Goal: Information Seeking & Learning: Learn about a topic

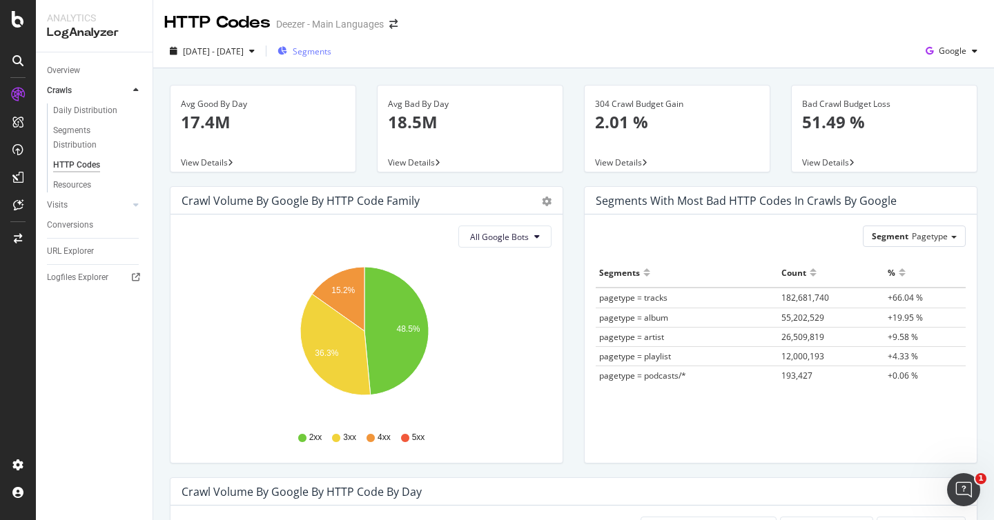
click at [331, 52] on span "Segments" at bounding box center [312, 52] width 39 height 12
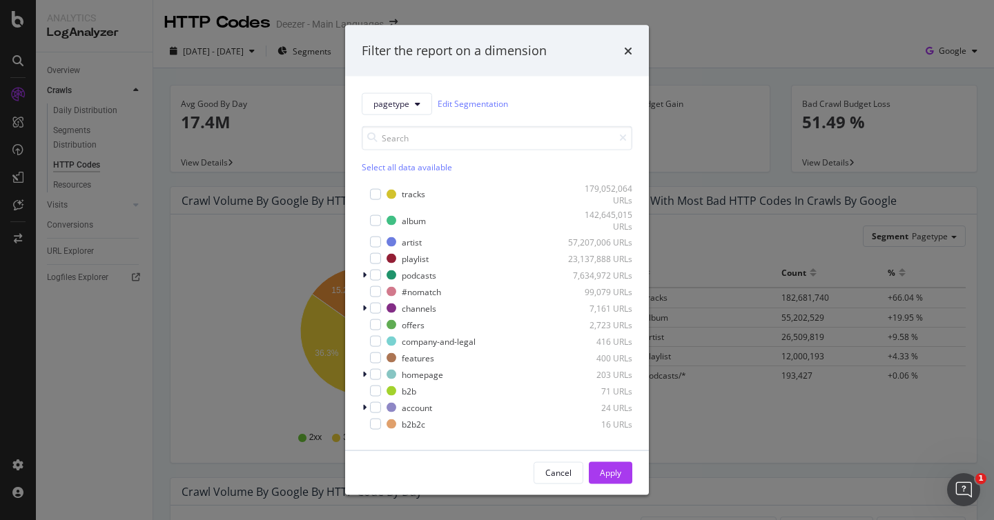
click at [378, 163] on div "Select all data available" at bounding box center [497, 167] width 271 height 12
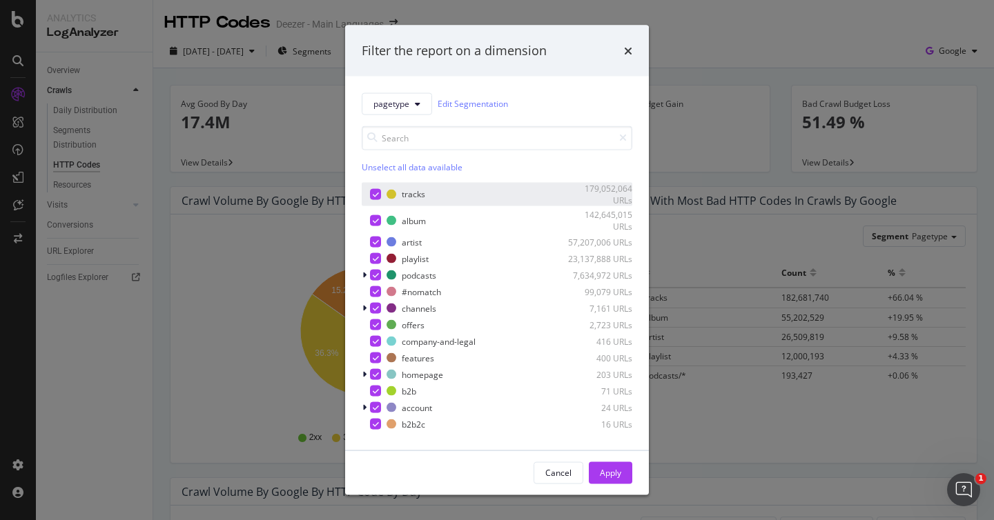
click at [376, 199] on div "modal" at bounding box center [375, 194] width 11 height 11
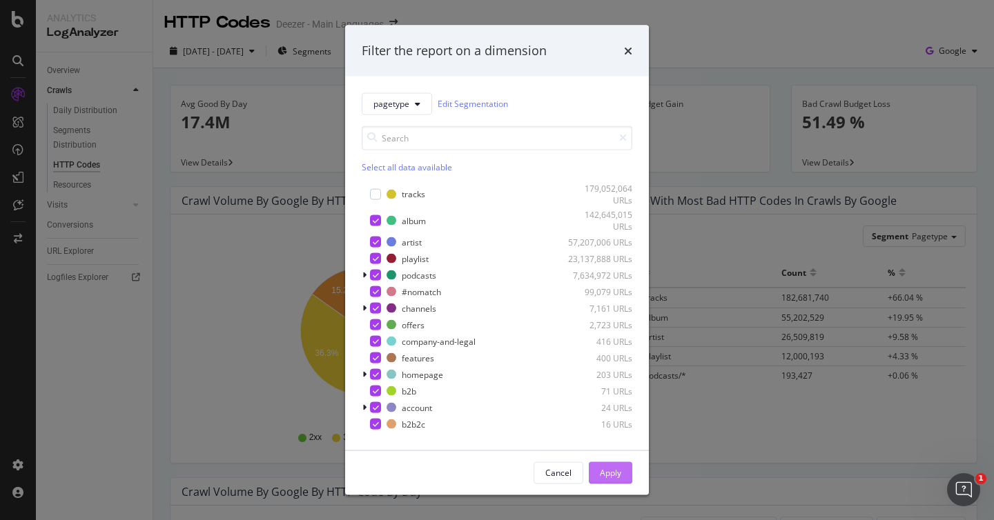
click at [613, 479] on div "Apply" at bounding box center [610, 473] width 21 height 21
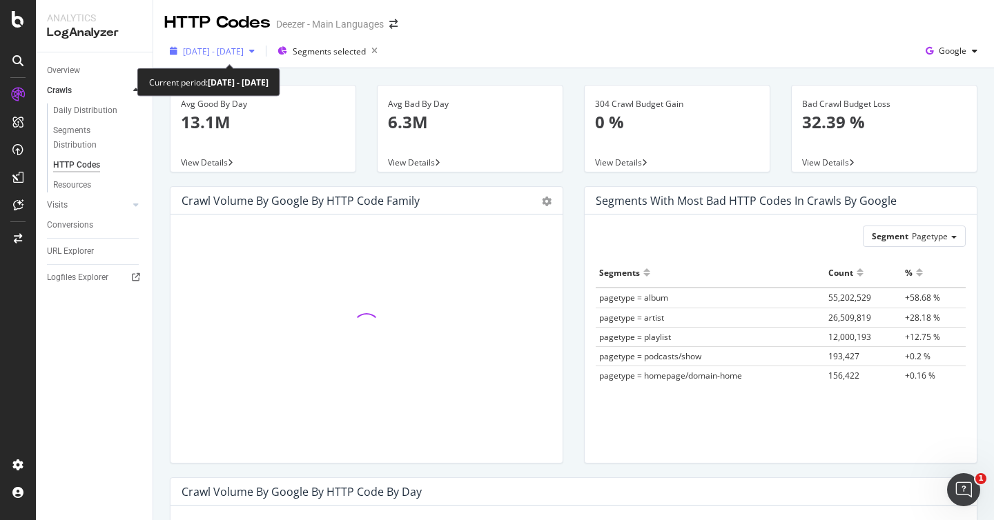
click at [244, 44] on div "[DATE] - [DATE]" at bounding box center [212, 51] width 96 height 21
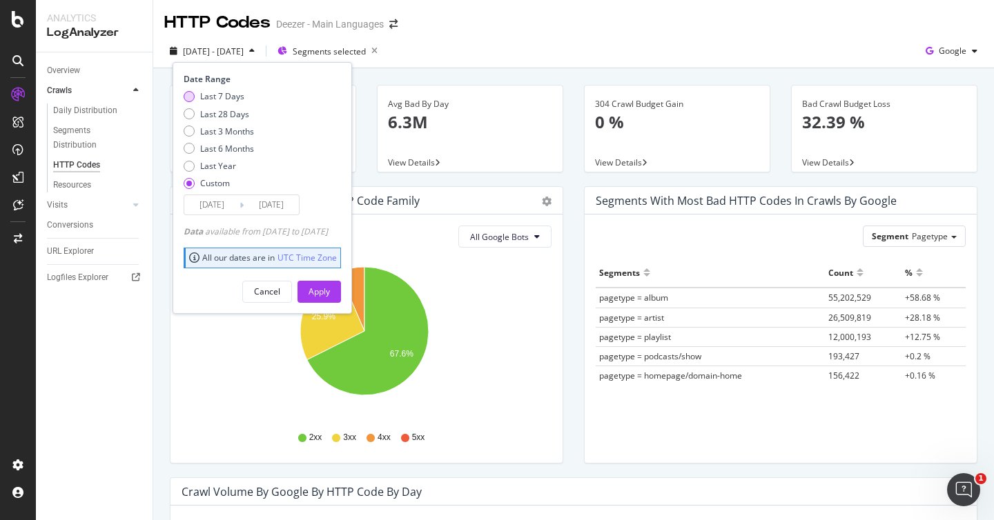
click at [228, 90] on div "Last 7 Days" at bounding box center [222, 96] width 44 height 12
type input "[DATE]"
click at [330, 294] on div "Apply" at bounding box center [319, 292] width 21 height 12
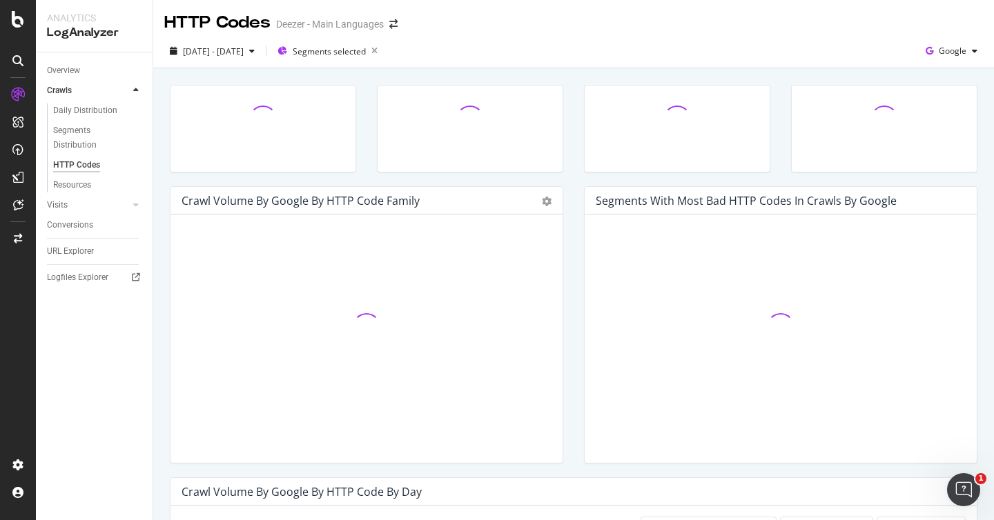
click at [491, 46] on div "[DATE] - [DATE] Segments selected Google" at bounding box center [573, 54] width 841 height 28
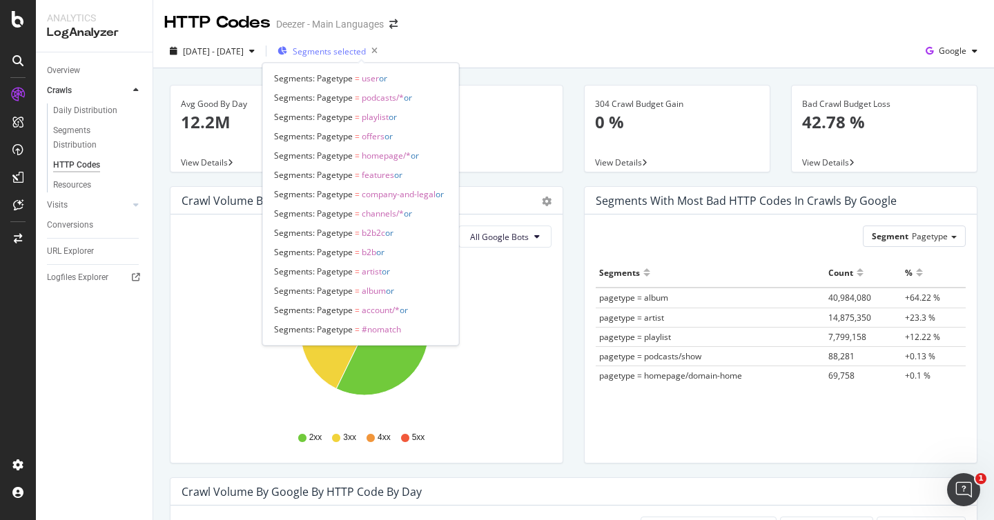
click at [349, 49] on span "Segments selected" at bounding box center [329, 52] width 73 height 12
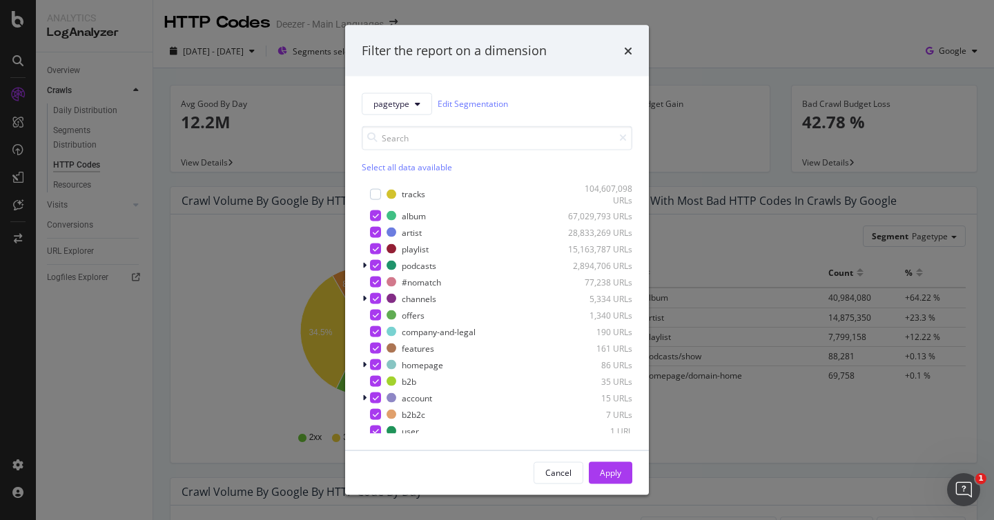
click at [413, 163] on div "Select all data available" at bounding box center [497, 167] width 271 height 12
click at [413, 163] on div "Unselect all data available" at bounding box center [497, 167] width 271 height 12
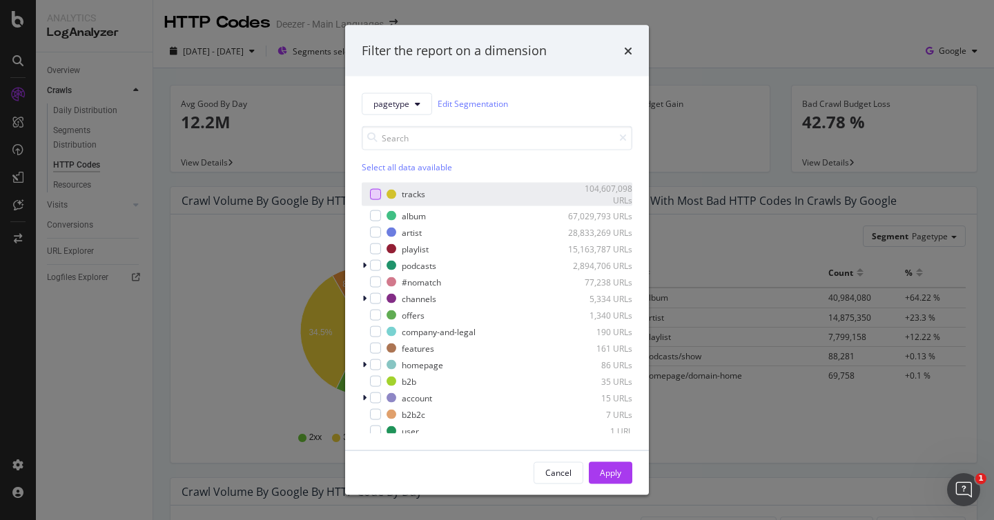
click at [376, 195] on div "modal" at bounding box center [375, 194] width 11 height 11
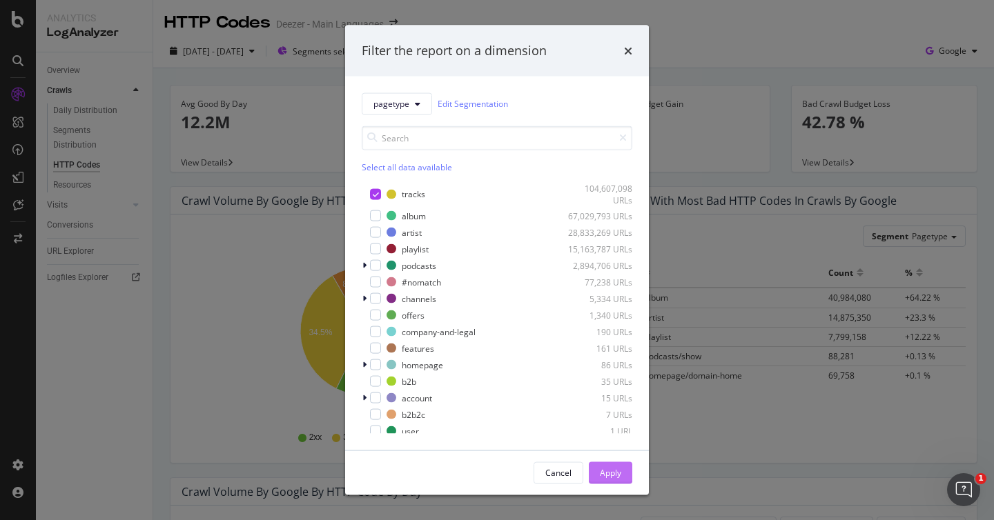
click at [603, 476] on div "Apply" at bounding box center [610, 473] width 21 height 12
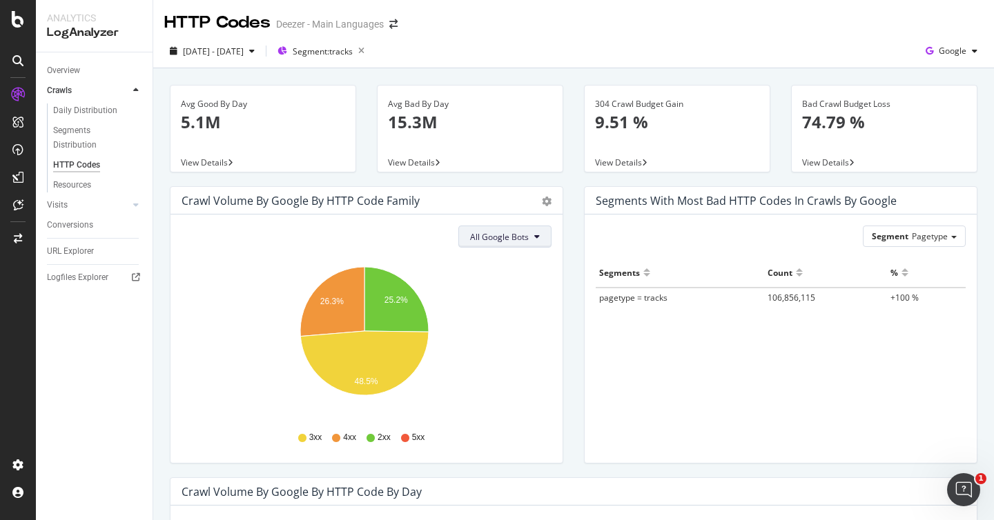
click at [525, 231] on button "All Google Bots" at bounding box center [504, 237] width 93 height 22
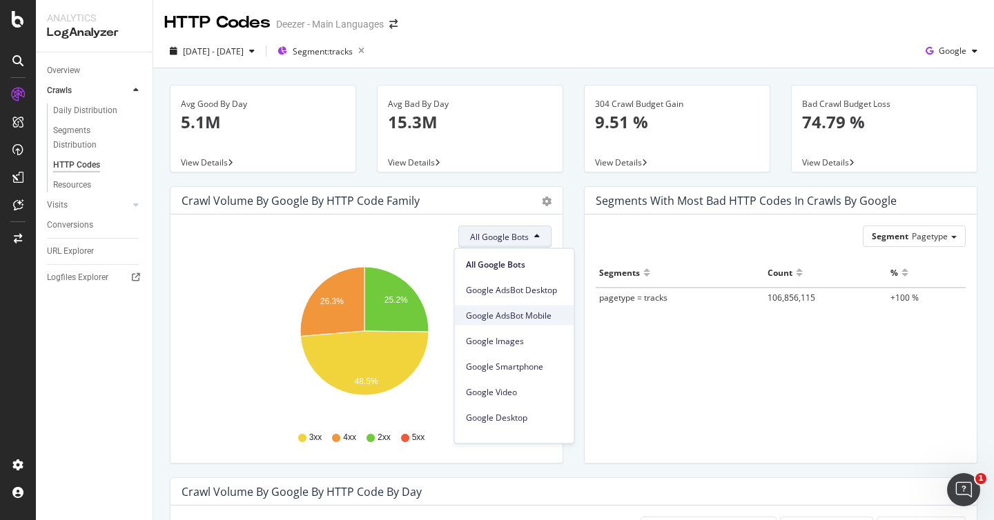
click at [545, 309] on span "Google AdsBot Mobile" at bounding box center [514, 315] width 97 height 12
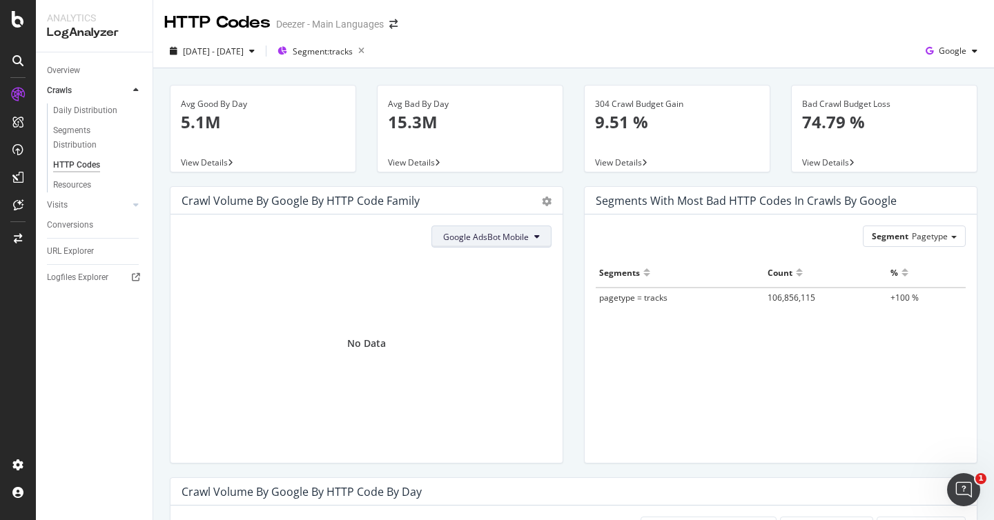
click at [510, 234] on span "Google AdsBot Mobile" at bounding box center [486, 237] width 86 height 12
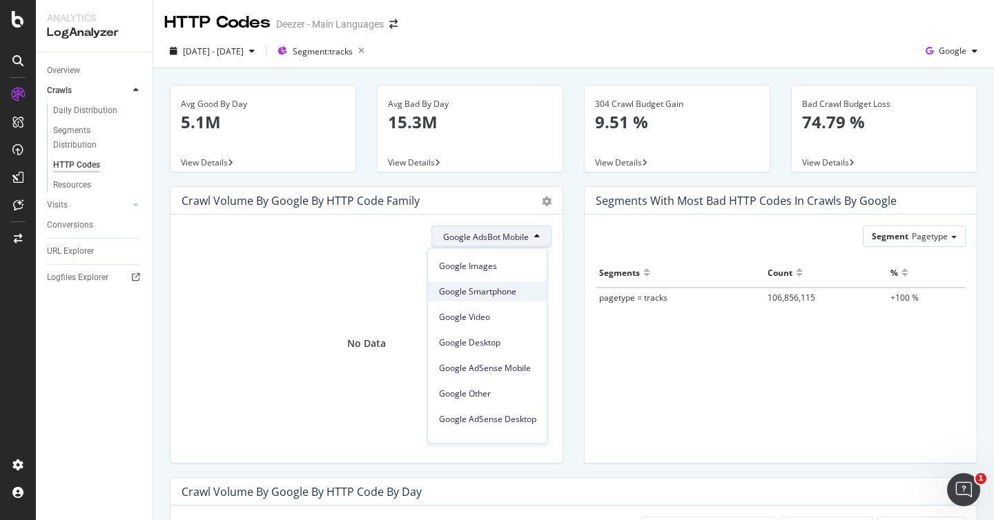
scroll to position [102, 0]
click at [510, 367] on span "Google Other" at bounding box center [487, 366] width 97 height 12
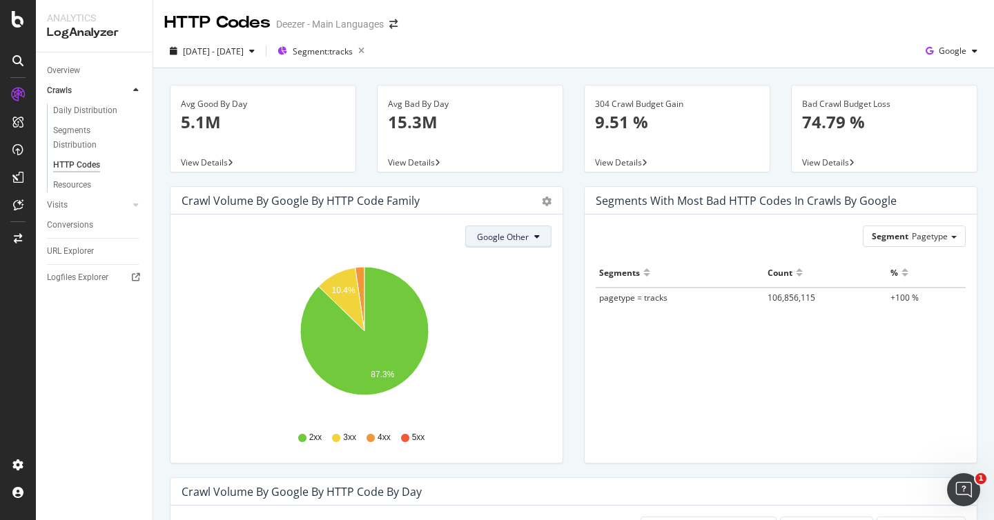
click at [494, 244] on button "Google Other" at bounding box center [508, 237] width 86 height 22
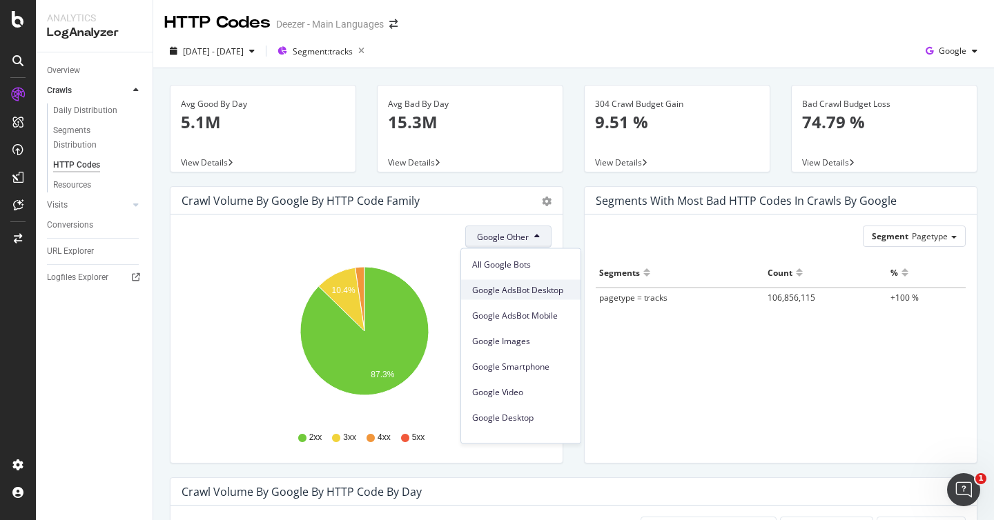
click at [504, 288] on span "Google AdsBot Desktop" at bounding box center [520, 290] width 97 height 12
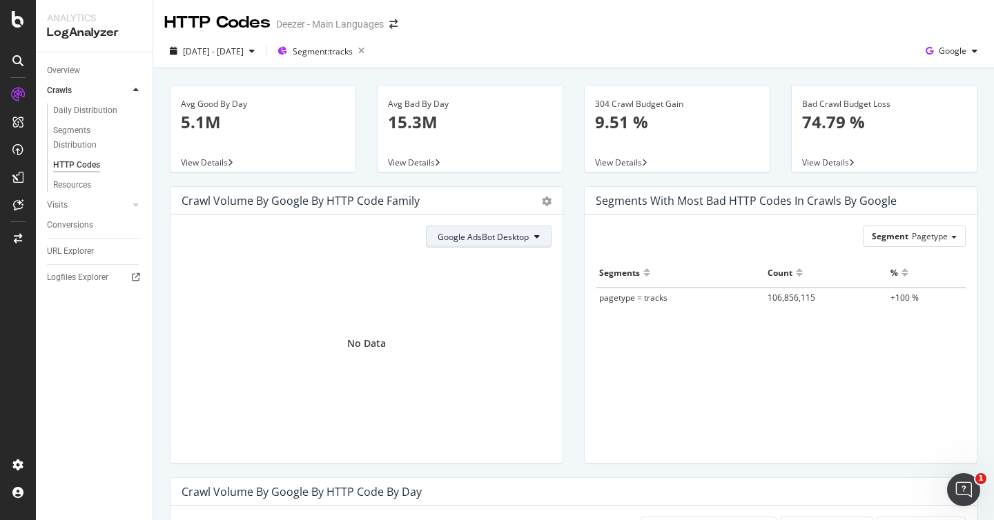
click at [508, 240] on span "Google AdsBot Desktop" at bounding box center [483, 237] width 91 height 12
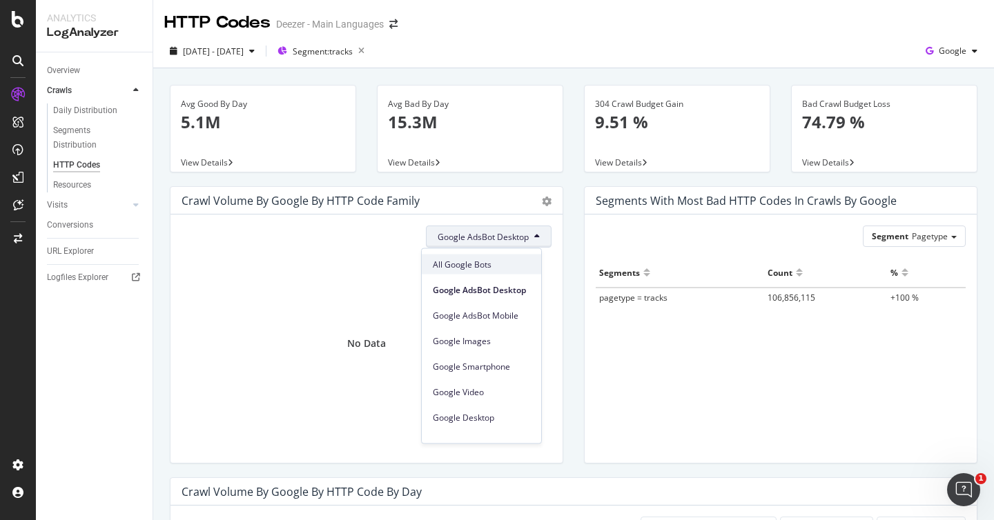
click at [505, 264] on span "All Google Bots" at bounding box center [481, 264] width 97 height 12
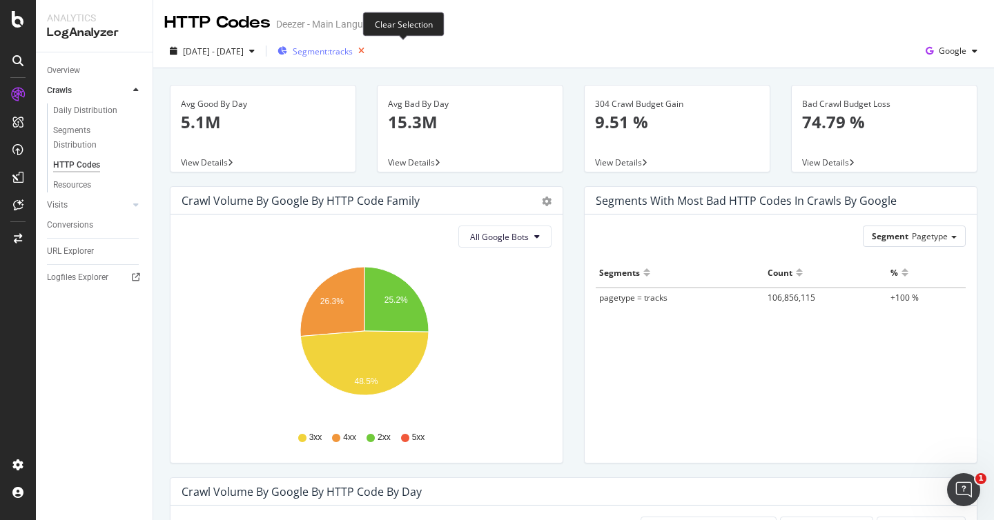
click at [370, 54] on icon "button" at bounding box center [361, 50] width 17 height 19
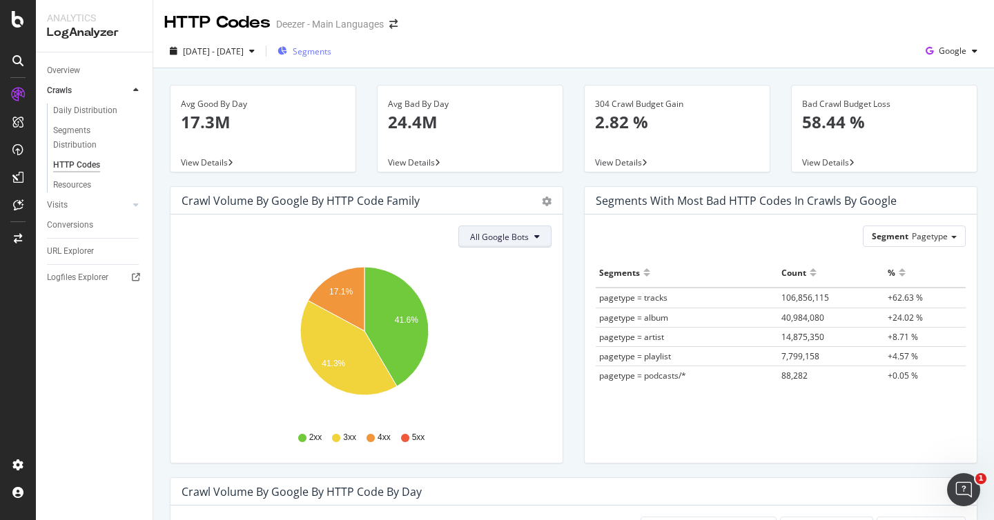
click at [520, 237] on span "All Google Bots" at bounding box center [499, 237] width 59 height 12
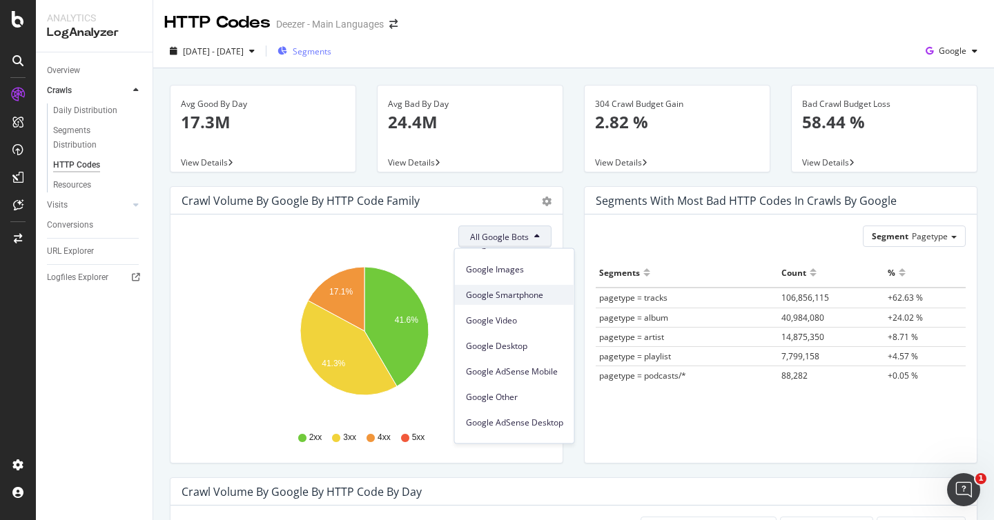
scroll to position [75, 0]
click at [524, 389] on span "Google Other" at bounding box center [514, 393] width 97 height 12
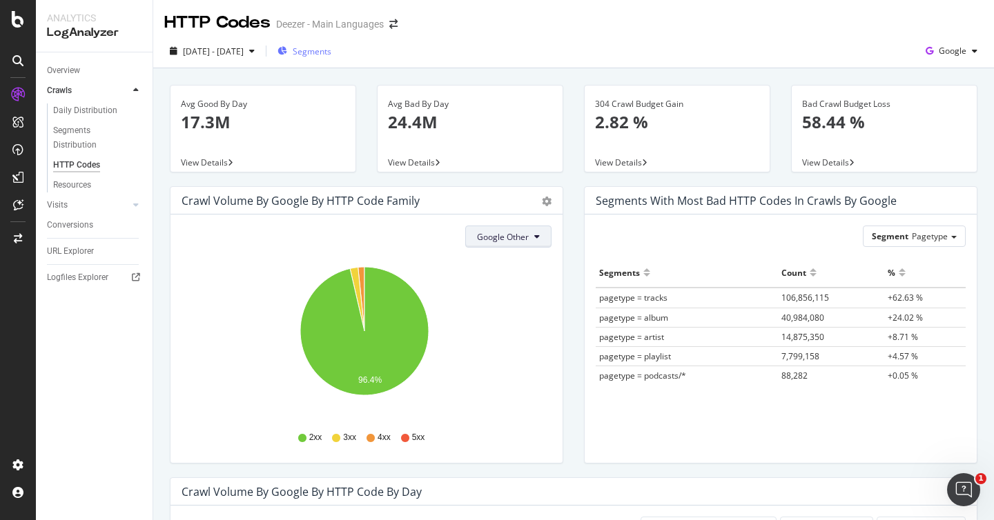
click at [501, 237] on span "Google Other" at bounding box center [503, 237] width 52 height 12
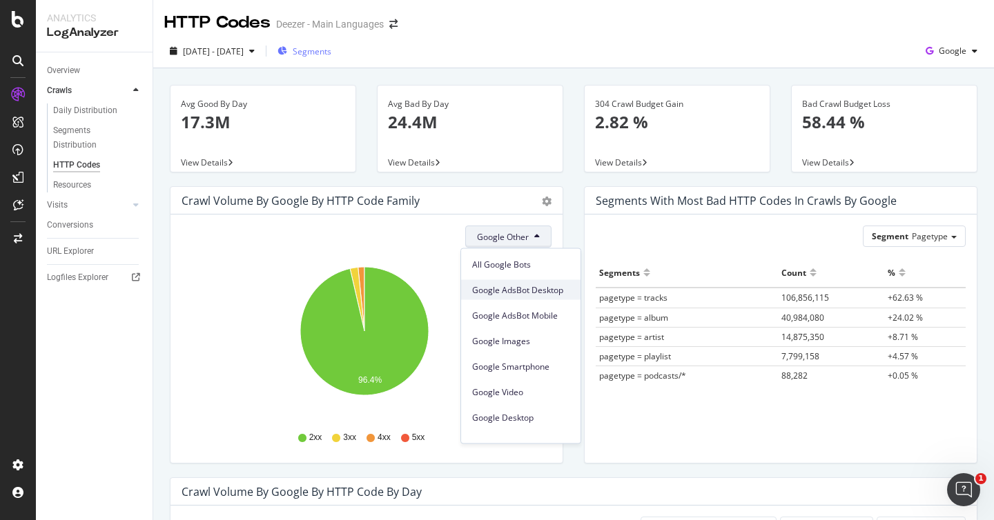
click at [511, 295] on span "Google AdsBot Desktop" at bounding box center [520, 290] width 97 height 12
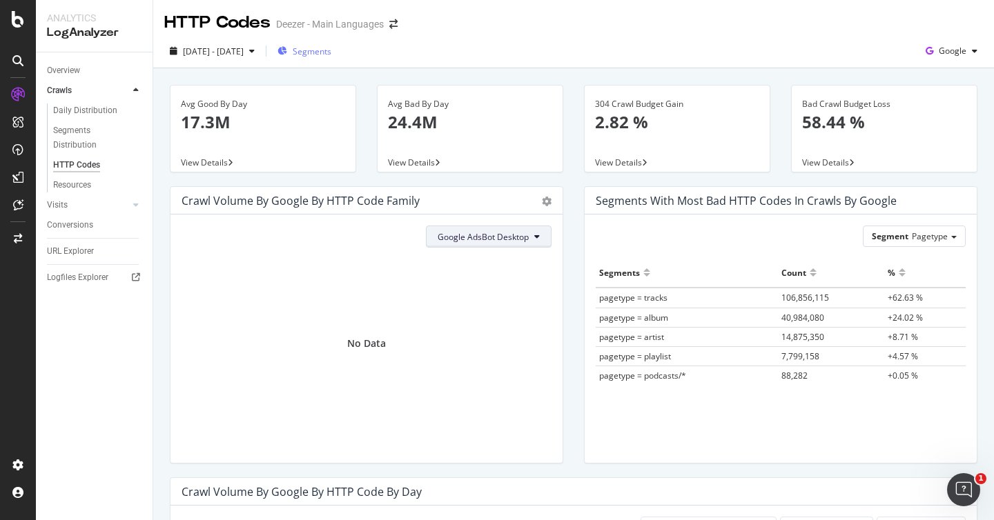
click at [498, 244] on button "Google AdsBot Desktop" at bounding box center [489, 237] width 126 height 22
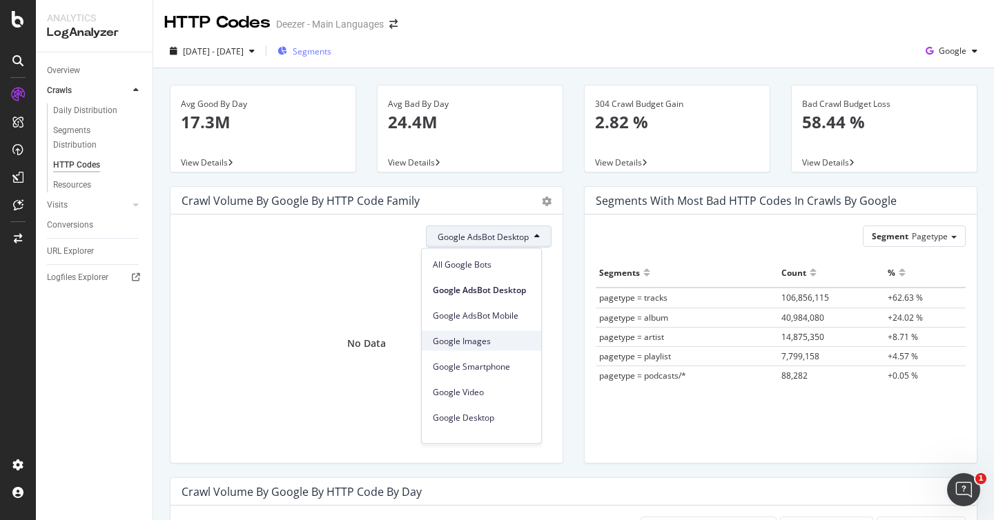
click at [511, 335] on span "Google Images" at bounding box center [481, 341] width 97 height 12
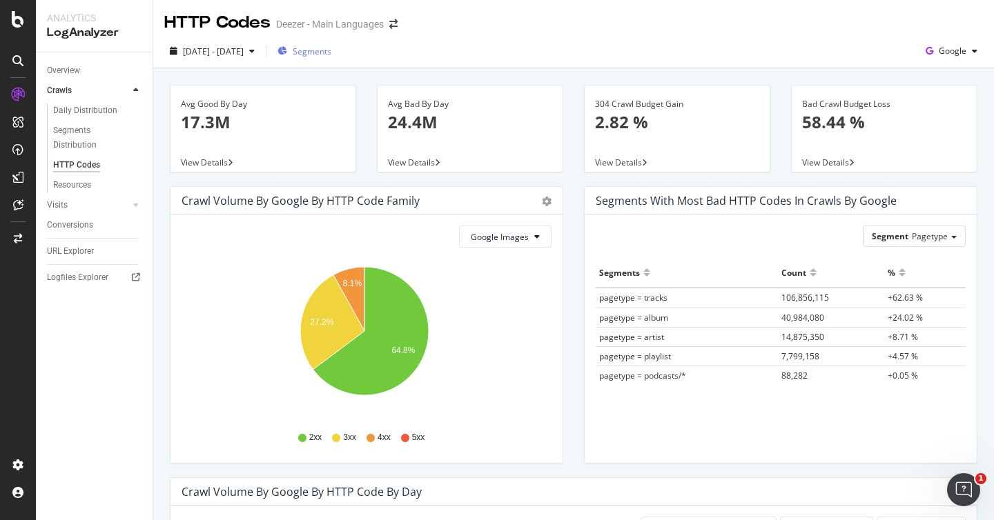
click at [516, 246] on button "Google Images" at bounding box center [505, 237] width 93 height 22
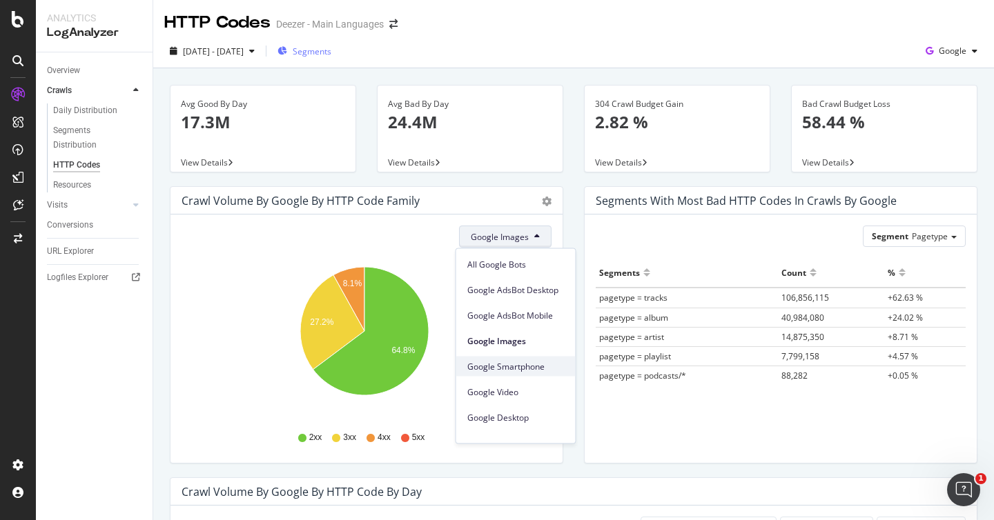
click at [518, 366] on span "Google Smartphone" at bounding box center [515, 366] width 97 height 12
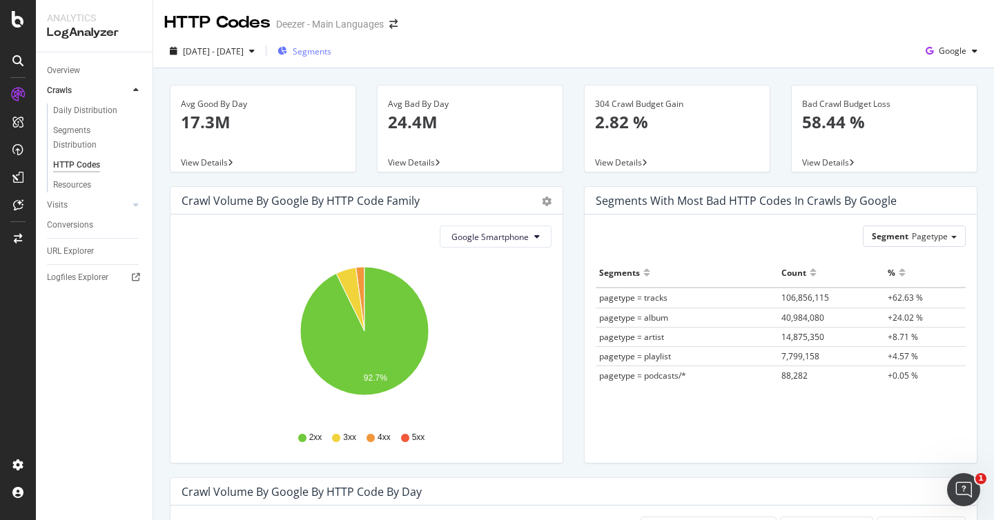
click at [331, 60] on div "Segments" at bounding box center [305, 51] width 54 height 21
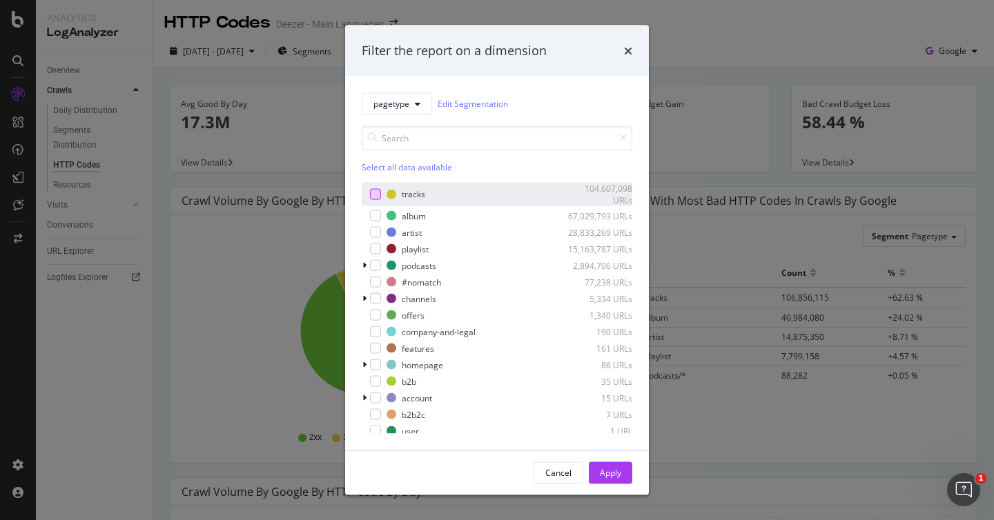
click at [373, 193] on div "modal" at bounding box center [375, 194] width 11 height 11
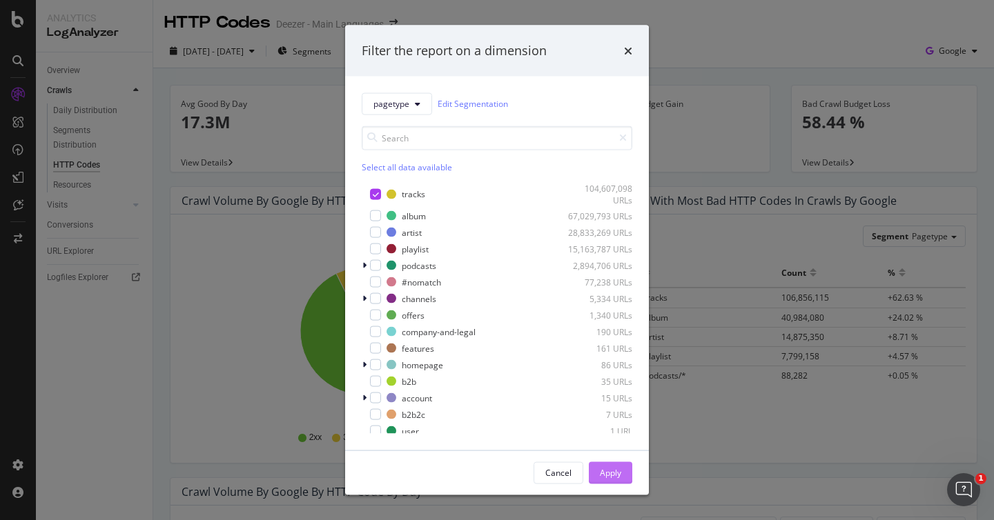
click at [609, 476] on div "Apply" at bounding box center [610, 473] width 21 height 12
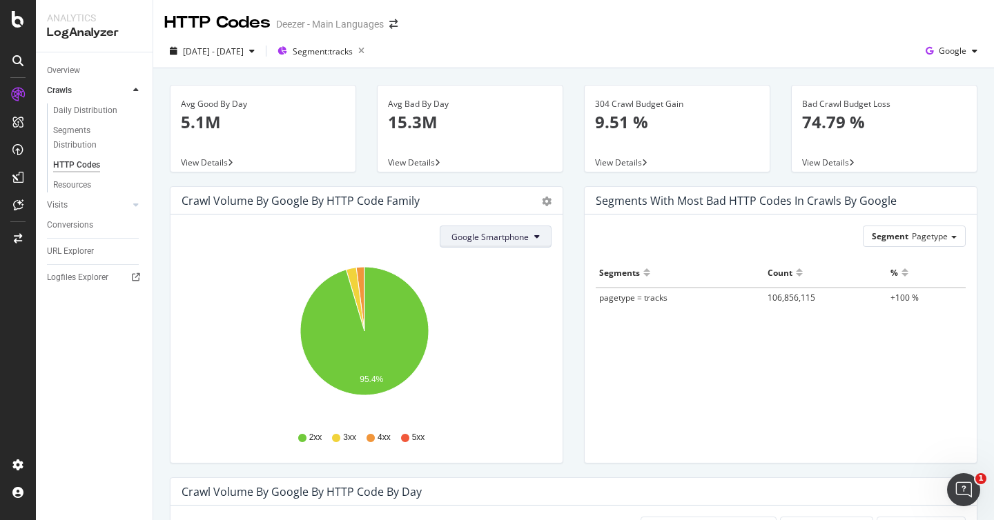
click at [494, 238] on span "Google Smartphone" at bounding box center [489, 237] width 77 height 12
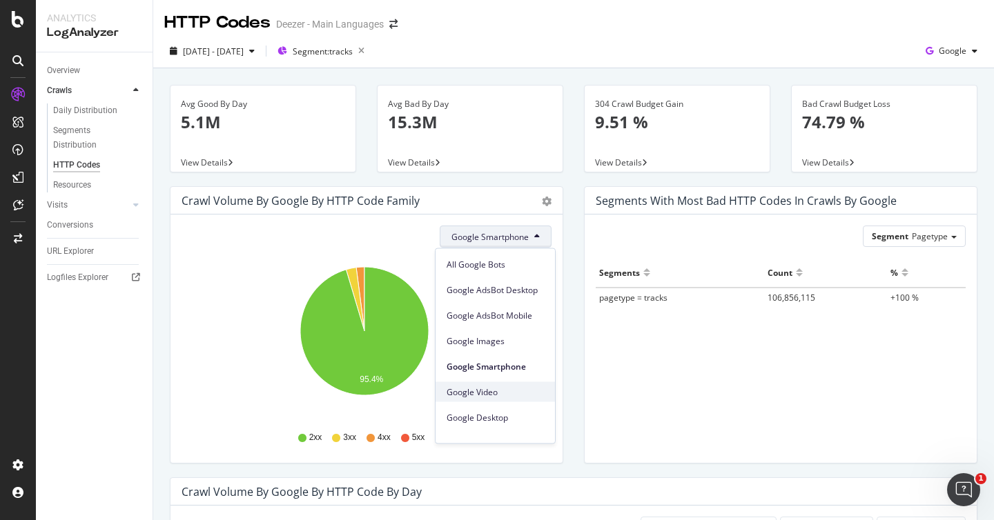
click at [516, 390] on span "Google Video" at bounding box center [495, 392] width 97 height 12
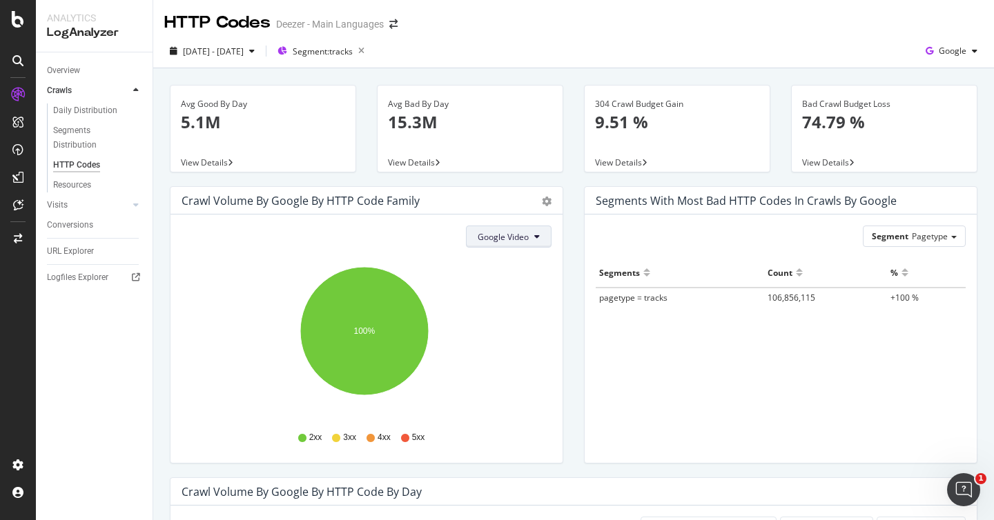
click at [520, 245] on button "Google Video" at bounding box center [509, 237] width 86 height 22
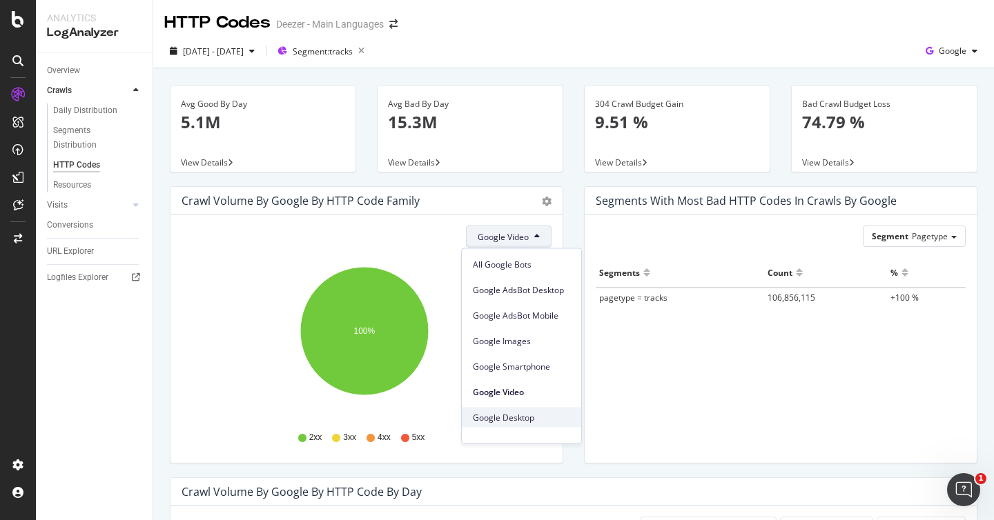
click at [536, 413] on span "Google Desktop" at bounding box center [521, 417] width 97 height 12
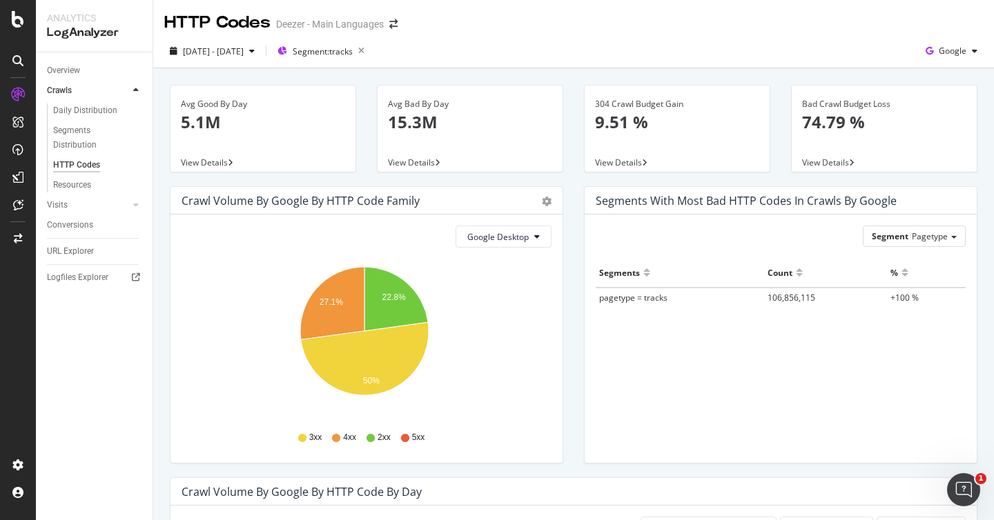
click at [527, 251] on div "Google Desktop Hold CMD (⌘) while clicking to filter the report. 22.8% 27.1% 50…" at bounding box center [367, 339] width 392 height 249
click at [527, 237] on button "Google Desktop" at bounding box center [504, 237] width 96 height 22
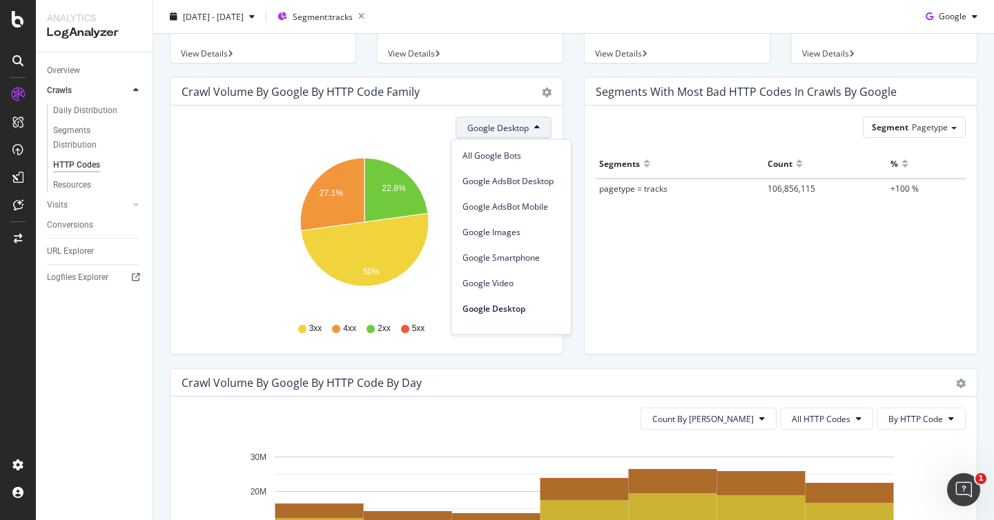
click at [504, 337] on div "3xx 4xx 2xx 5xx" at bounding box center [366, 328] width 356 height 31
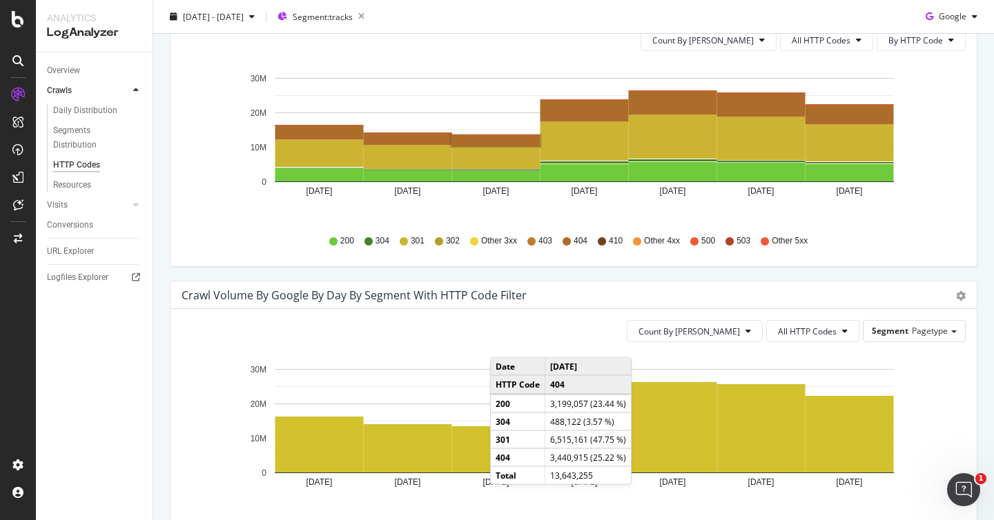
scroll to position [513, 0]
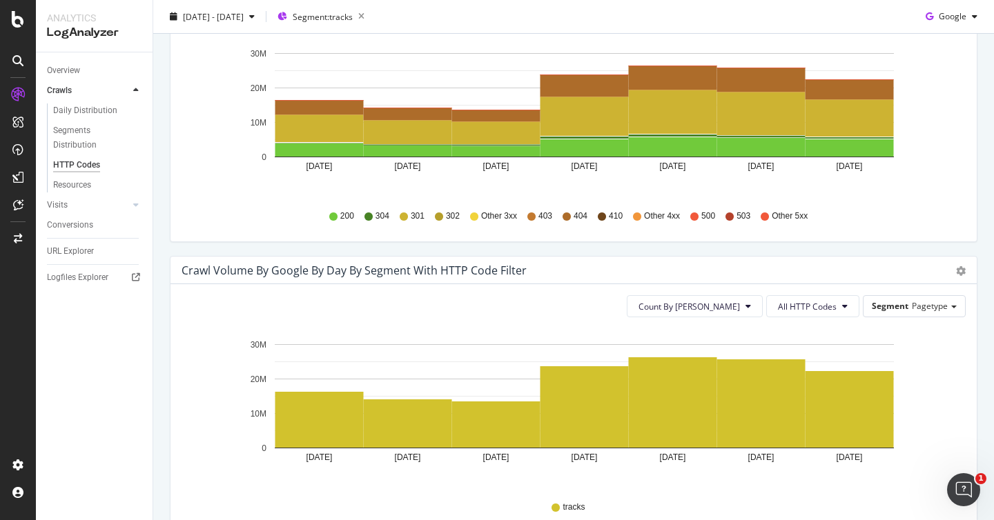
click at [588, 190] on icon "[DATE] [DATE] [DATE] [DATE] [DATE] [DATE] [DATE] 0 10M 20M 30M" at bounding box center [569, 117] width 774 height 160
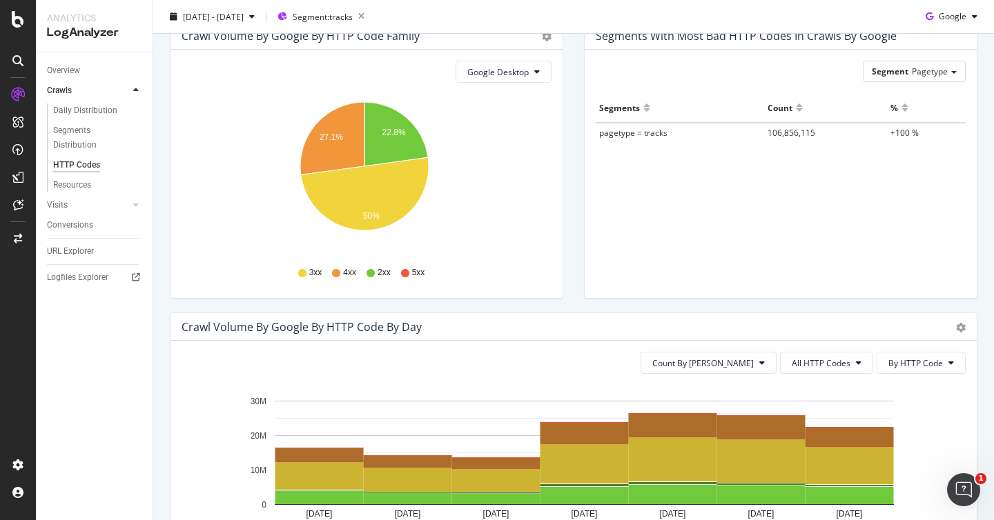
scroll to position [0, 0]
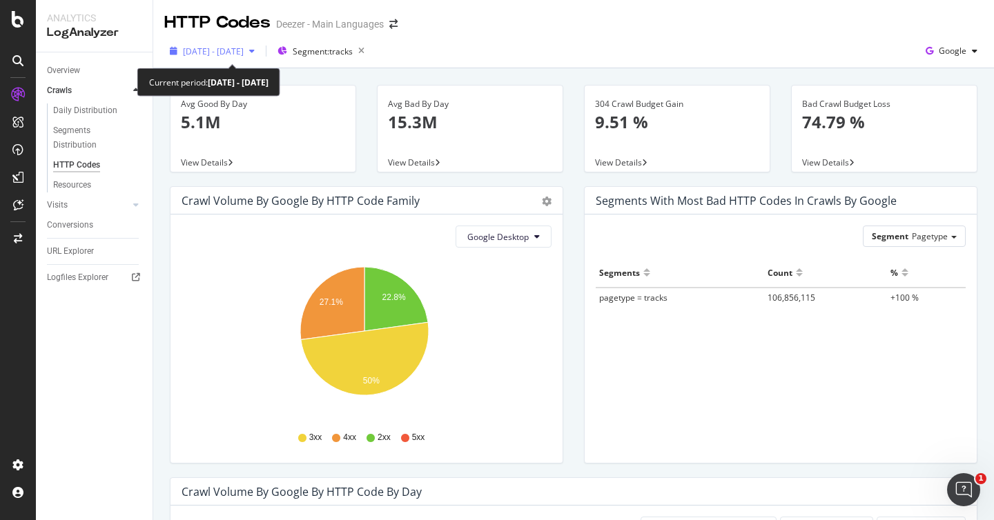
click at [260, 45] on div "[DATE] - [DATE]" at bounding box center [212, 51] width 96 height 21
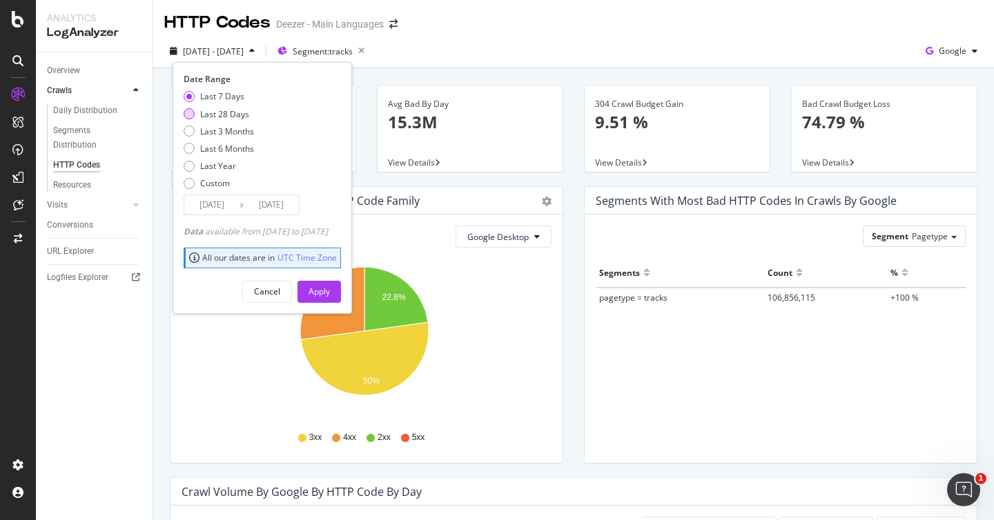
click at [236, 115] on div "Last 28 Days" at bounding box center [224, 114] width 49 height 12
type input "[DATE]"
click at [341, 297] on button "Apply" at bounding box center [319, 292] width 43 height 22
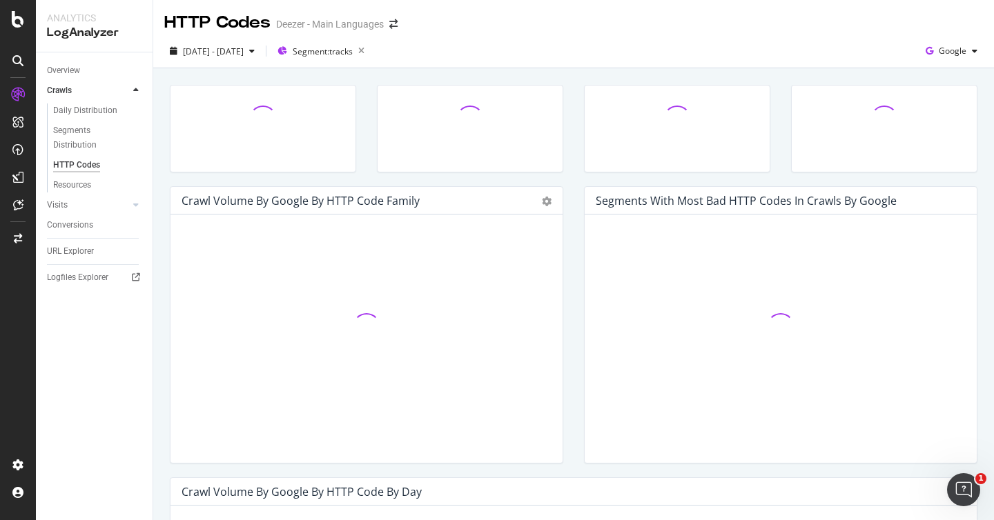
click at [576, 323] on div "Segments with most bad HTTP codes in Crawls by google Hold CMD (⌘) while clicki…" at bounding box center [781, 331] width 414 height 291
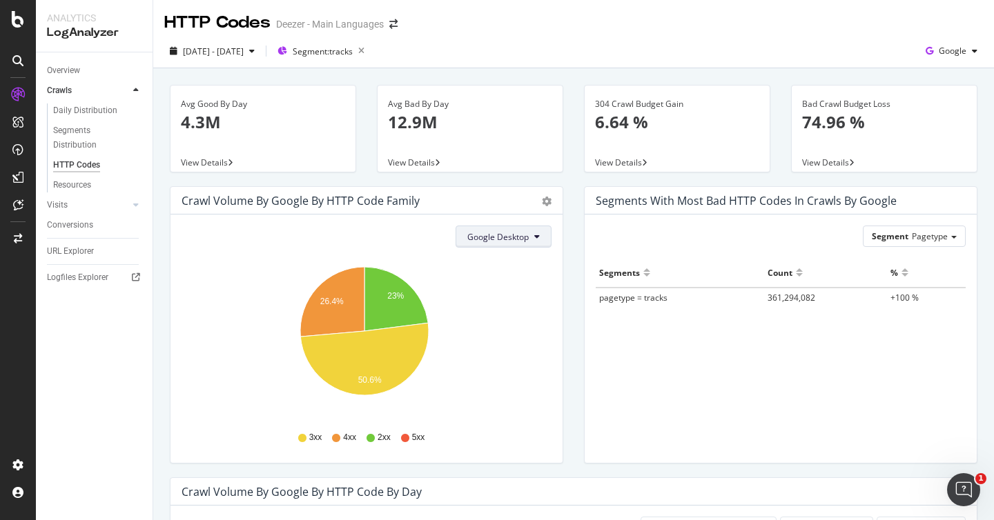
click at [498, 232] on span "Google Desktop" at bounding box center [497, 237] width 61 height 12
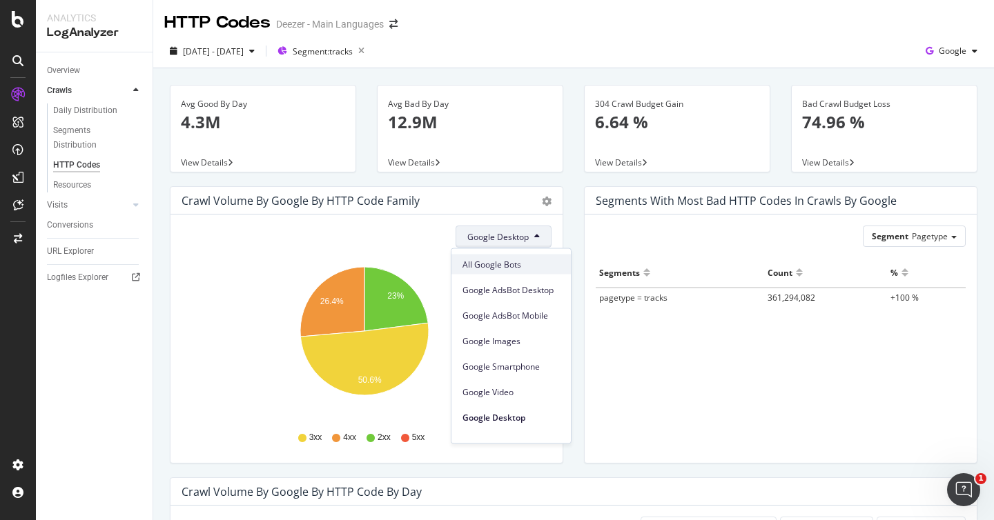
click at [487, 255] on div "All Google Bots" at bounding box center [510, 265] width 119 height 20
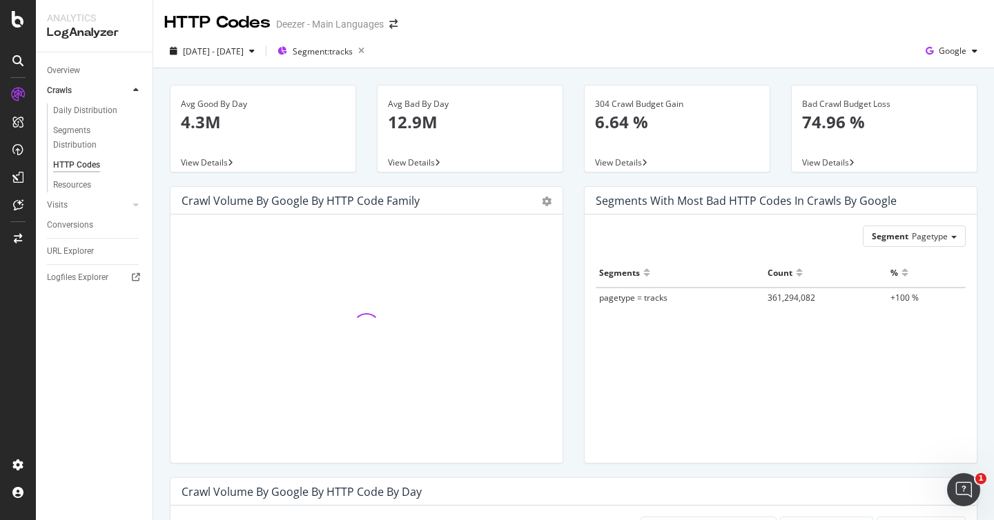
click at [584, 321] on div "Segments with most bad HTTP codes in Crawls by google Segment Pagetype Hold CMD…" at bounding box center [780, 325] width 393 height 278
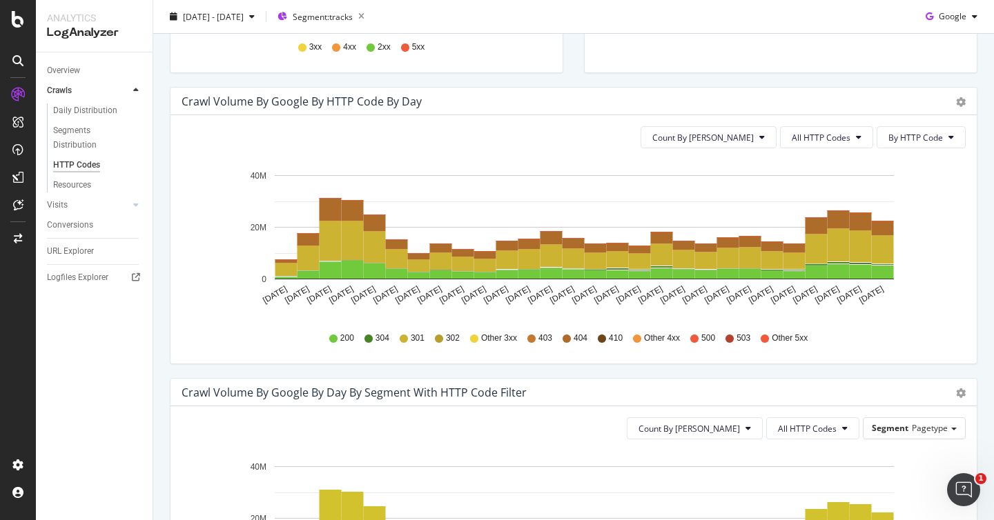
scroll to position [393, 0]
